Goal: Check status: Check status

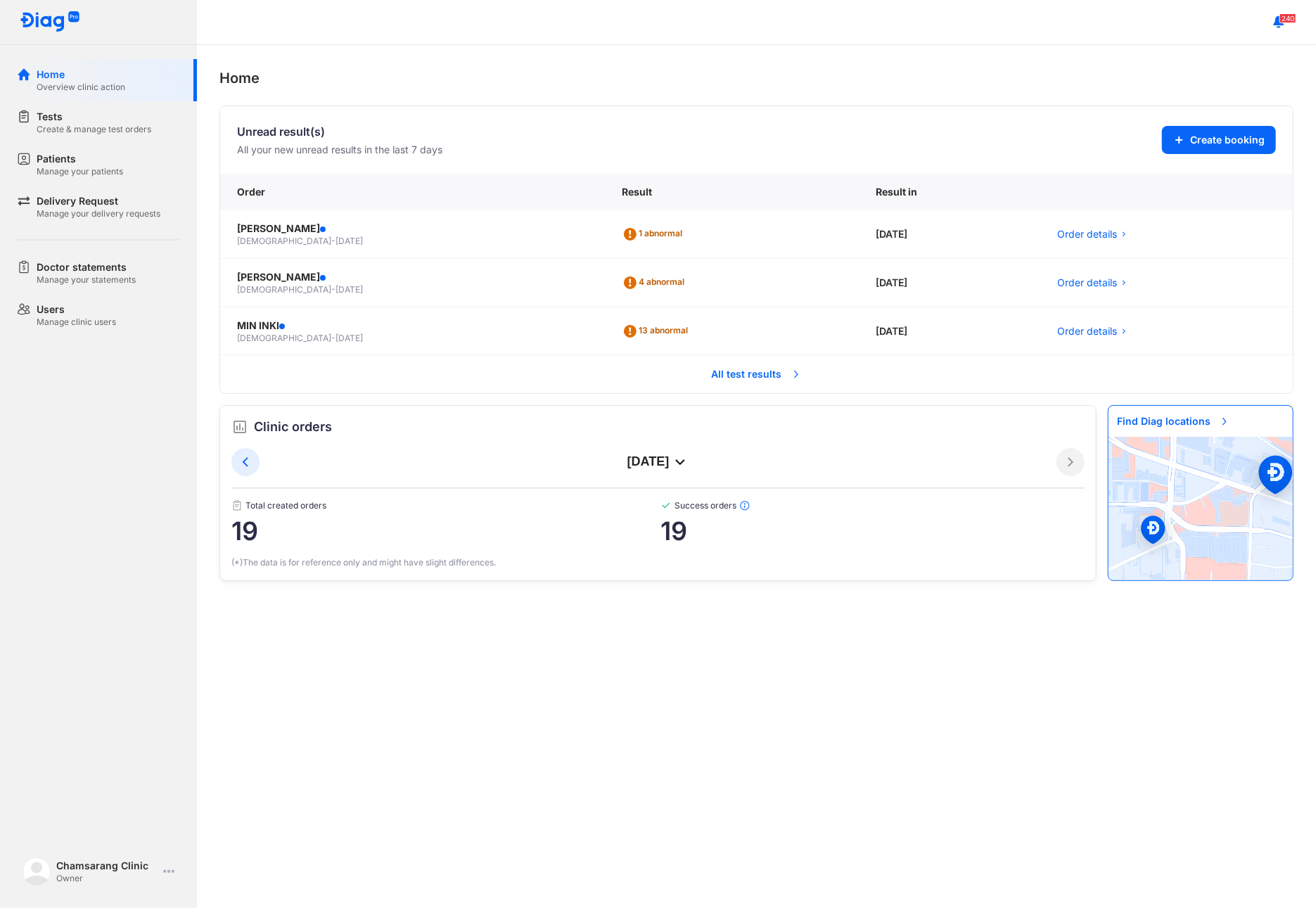
click at [786, 382] on span "All test results" at bounding box center [757, 375] width 107 height 31
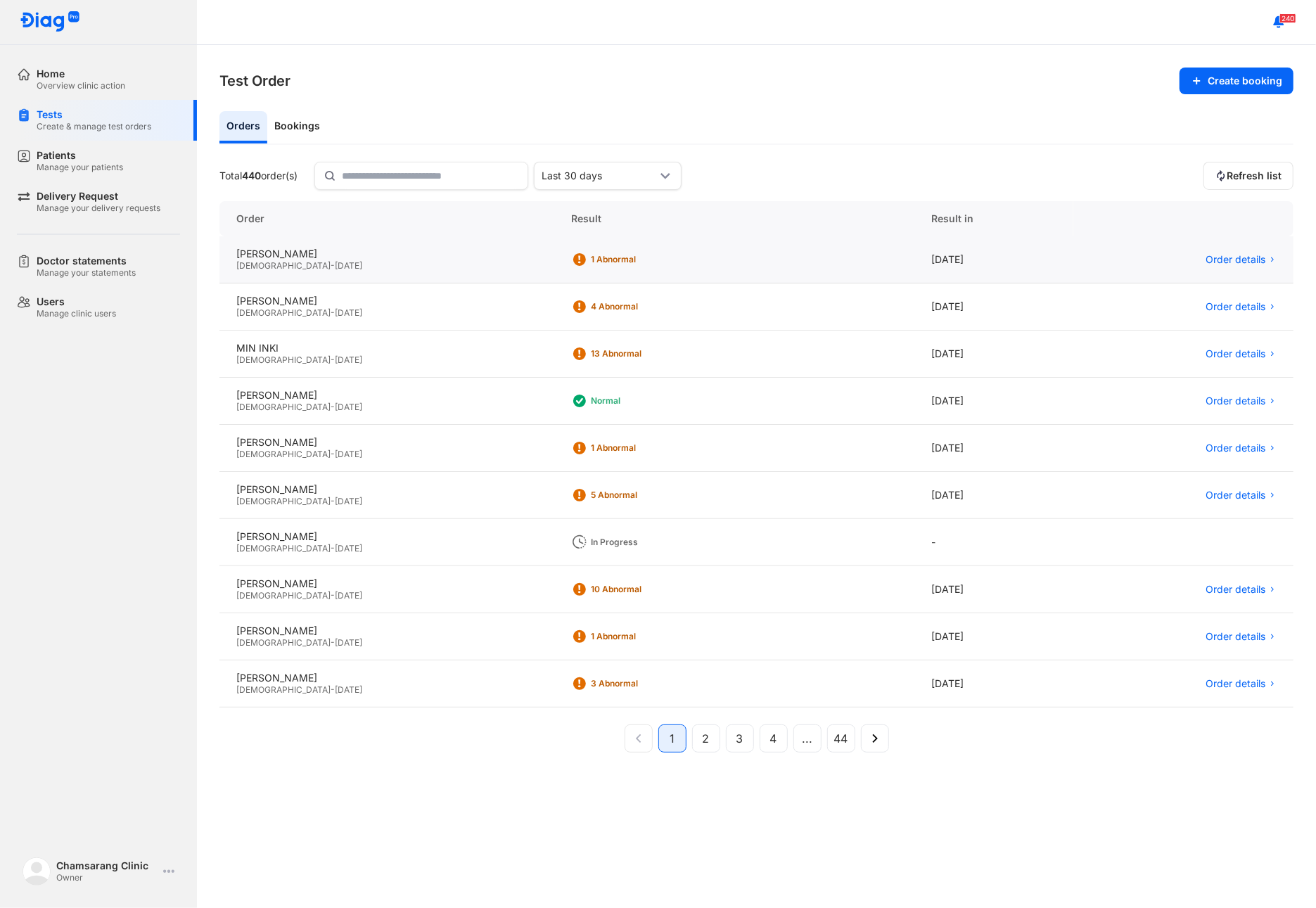
click at [334, 270] on div "Male - 05/09/1989" at bounding box center [386, 266] width 301 height 11
click at [355, 325] on div "JUNG MIN JEE Female - 05/08/1977" at bounding box center [386, 307] width 335 height 47
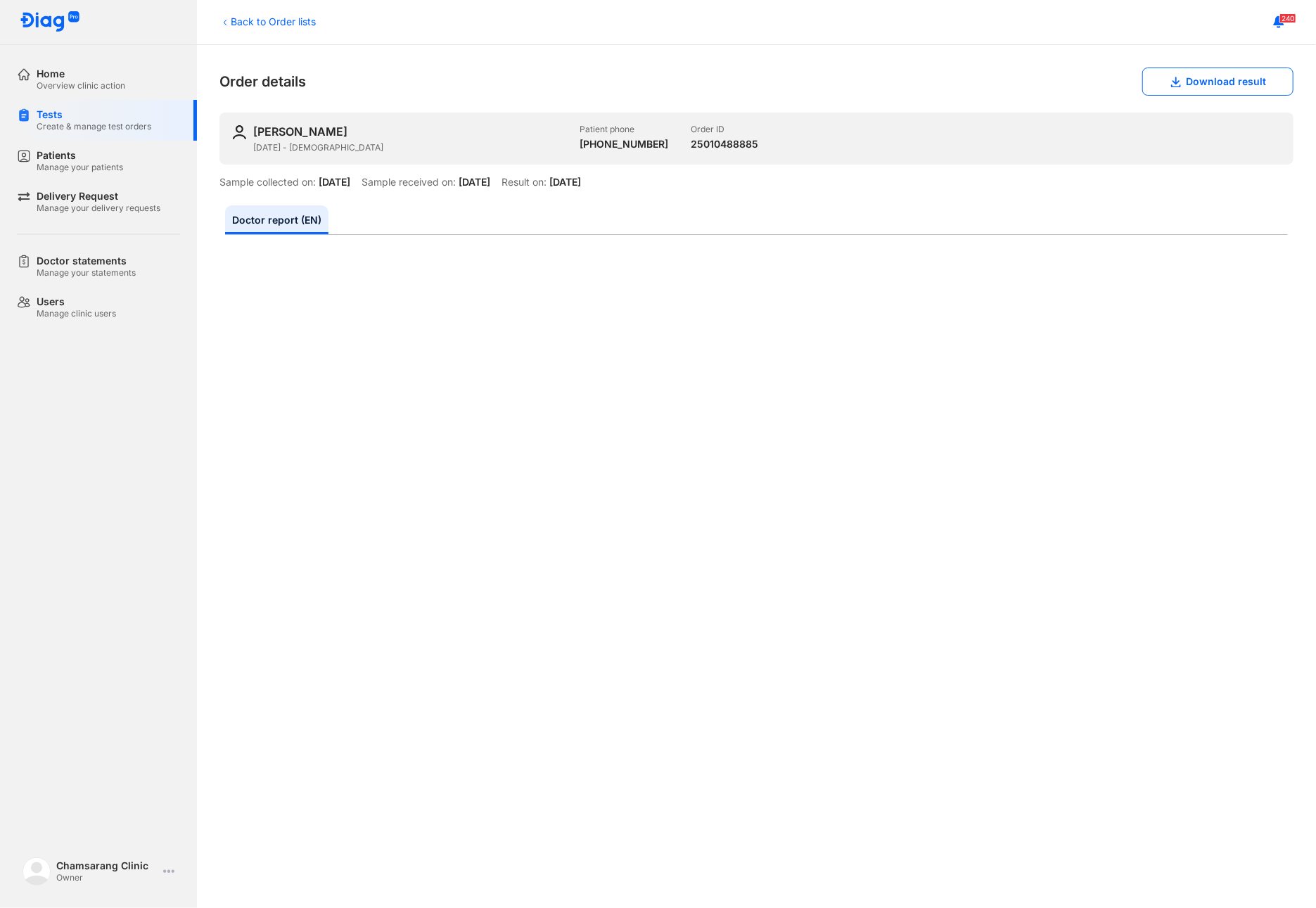
scroll to position [282, 0]
